Goal: Information Seeking & Learning: Learn about a topic

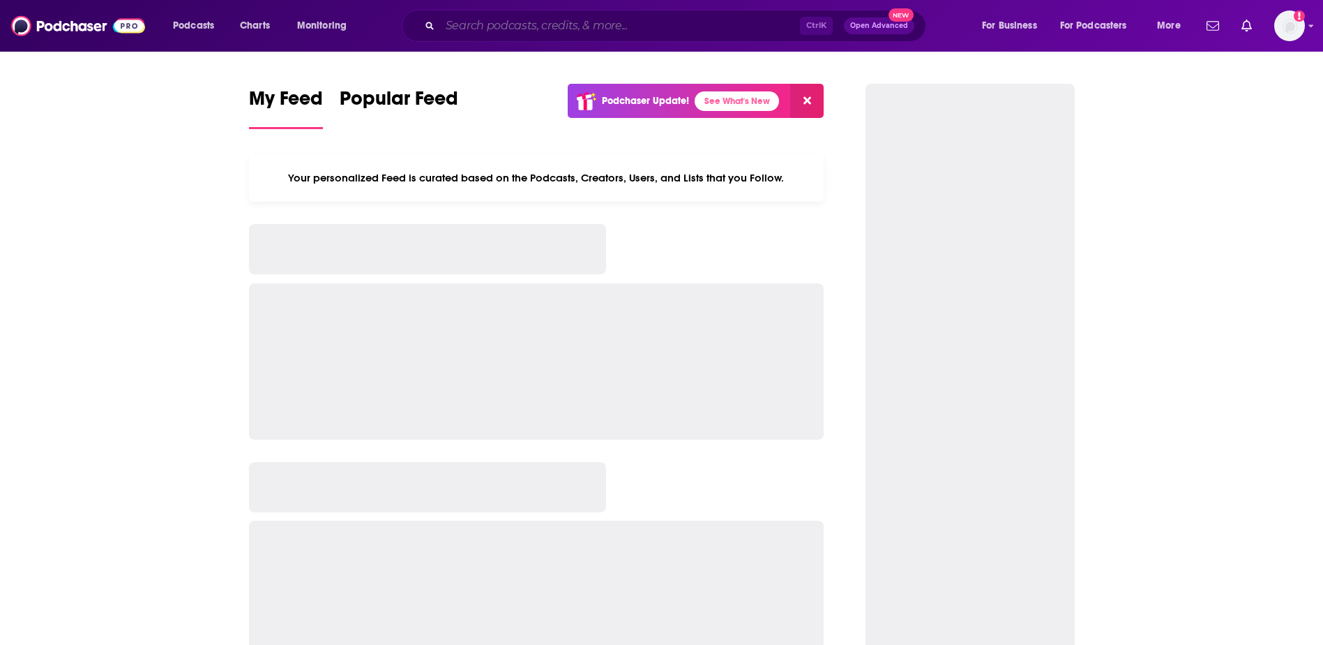
click at [554, 26] on input "Search podcasts, credits, & more..." at bounding box center [620, 26] width 360 height 22
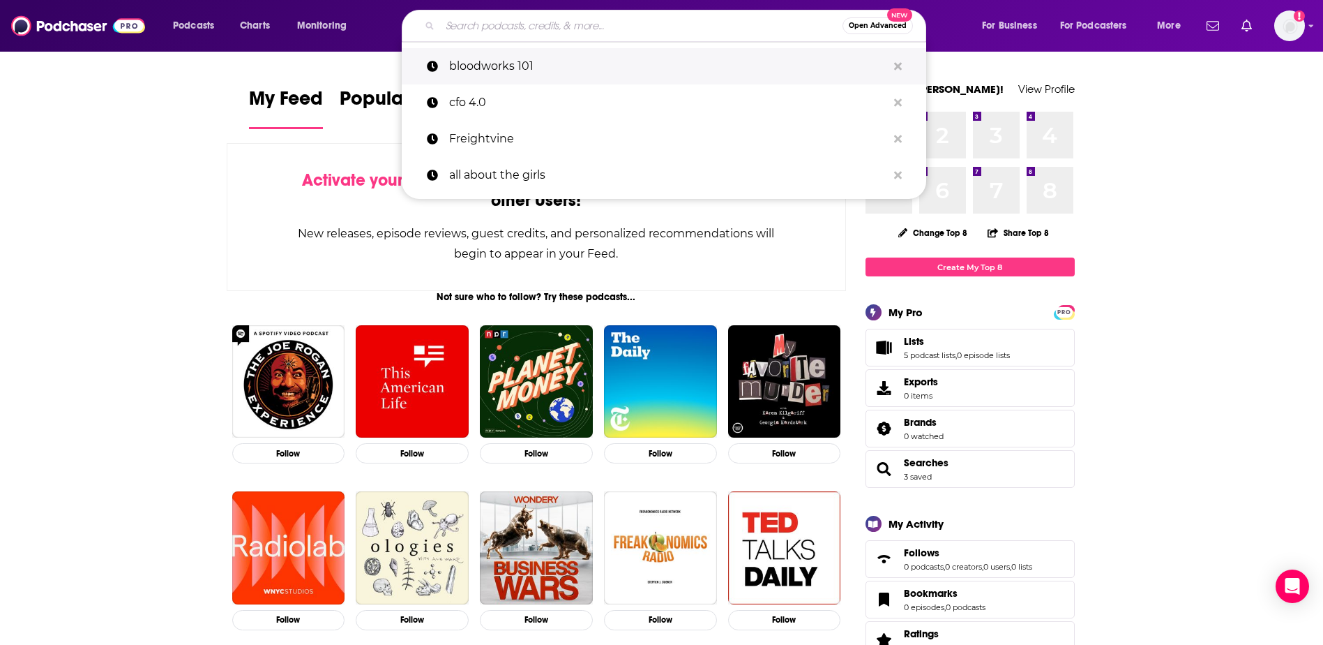
click at [556, 61] on p "bloodworks 101" at bounding box center [668, 66] width 438 height 36
type input "bloodworks 101"
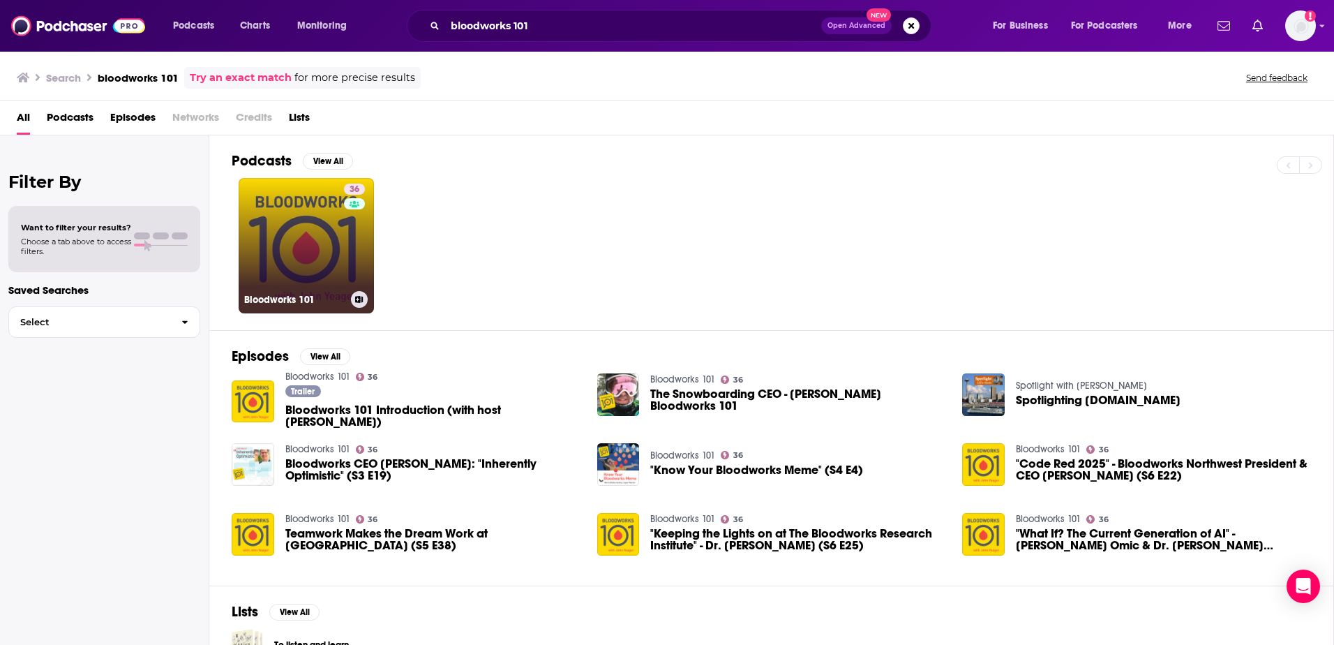
click at [321, 237] on link "36 Bloodworks 101" at bounding box center [306, 245] width 135 height 135
